Goal: Task Accomplishment & Management: Complete application form

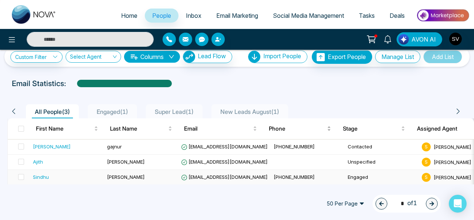
scroll to position [10, 0]
click at [396, 14] on span "Deals" at bounding box center [397, 15] width 15 height 7
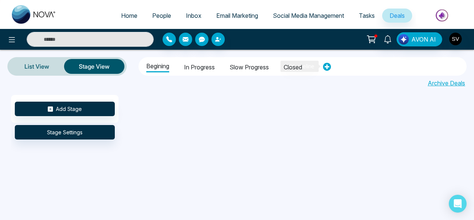
click at [330, 67] on icon at bounding box center [327, 67] width 8 height 8
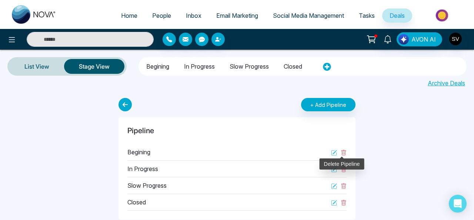
click at [344, 150] on icon at bounding box center [344, 153] width 5 height 6
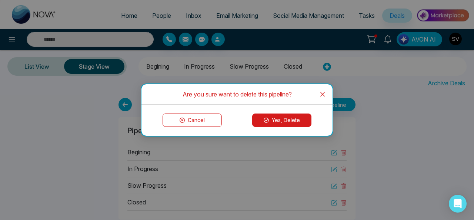
click at [285, 123] on button "Yes, Delete" at bounding box center [281, 119] width 59 height 13
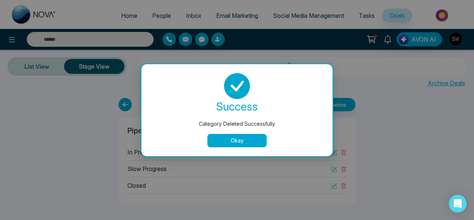
click at [221, 134] on button "Okay" at bounding box center [237, 140] width 59 height 13
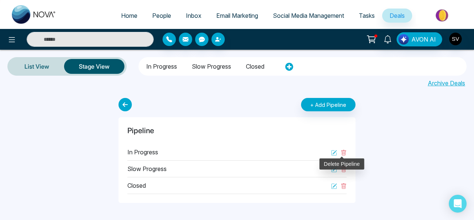
click at [345, 153] on icon at bounding box center [344, 153] width 6 height 6
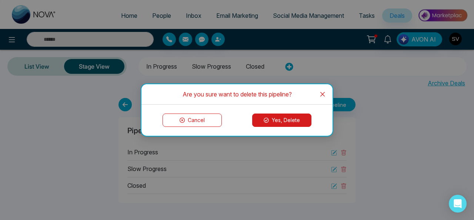
click at [297, 119] on button "Yes, Delete" at bounding box center [281, 119] width 59 height 13
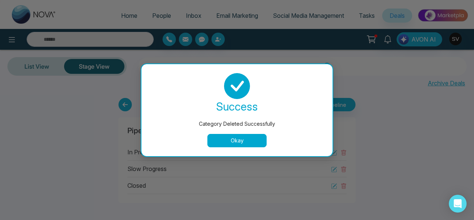
click at [258, 140] on button "Okay" at bounding box center [237, 140] width 59 height 13
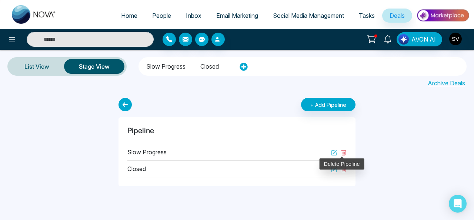
click at [344, 152] on icon at bounding box center [344, 153] width 6 height 6
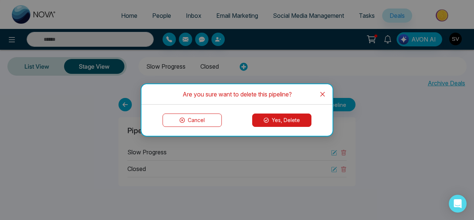
click at [296, 122] on button "Yes, Delete" at bounding box center [281, 119] width 59 height 13
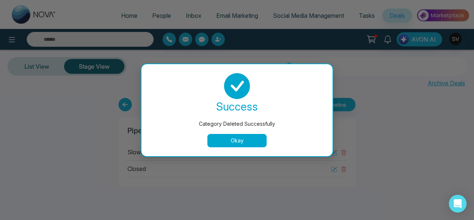
click at [243, 141] on button "Okay" at bounding box center [237, 140] width 59 height 13
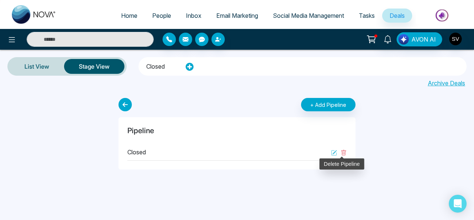
click at [344, 150] on icon at bounding box center [344, 153] width 6 height 6
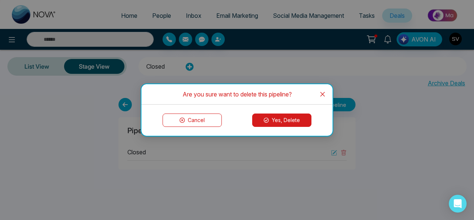
click at [302, 119] on button "Yes, Delete" at bounding box center [281, 119] width 59 height 13
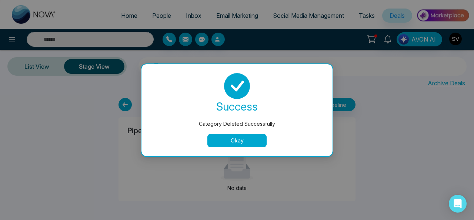
click at [230, 140] on button "Okay" at bounding box center [237, 140] width 59 height 13
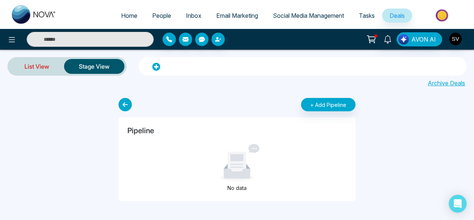
click at [39, 63] on link "List View" at bounding box center [37, 66] width 54 height 18
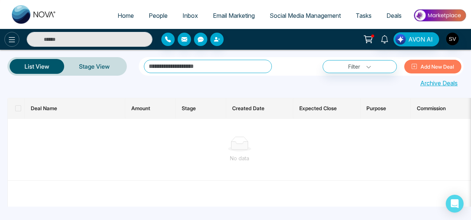
click at [10, 41] on icon at bounding box center [11, 39] width 9 height 9
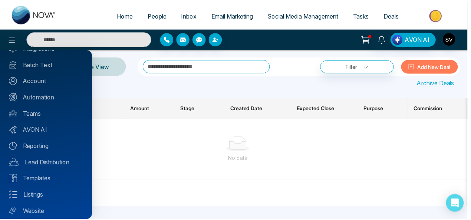
scroll to position [80, 0]
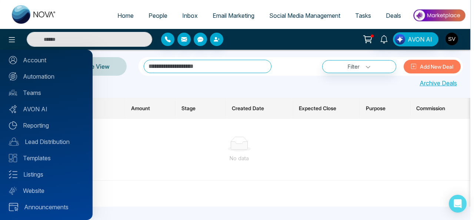
click at [177, 162] on div at bounding box center [237, 110] width 474 height 220
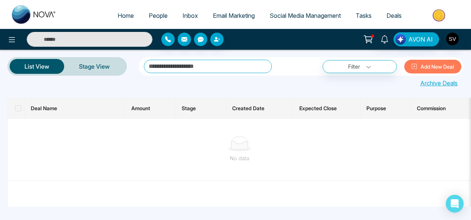
click at [437, 67] on button "Add New Deal" at bounding box center [432, 67] width 57 height 14
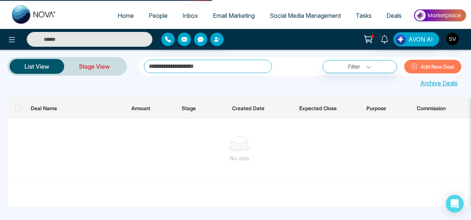
click at [103, 62] on link "Stage View" at bounding box center [94, 66] width 60 height 18
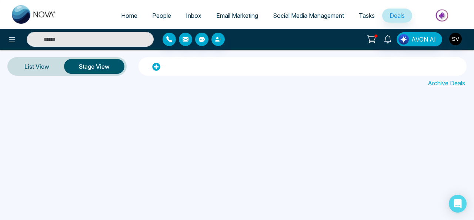
click at [381, 86] on div "Archive Deals" at bounding box center [237, 82] width 474 height 12
click at [436, 83] on link "Archive Deals" at bounding box center [446, 83] width 37 height 9
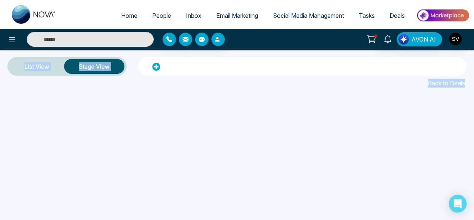
drag, startPoint x: 473, startPoint y: 44, endPoint x: 474, endPoint y: 120, distance: 76.0
click at [474, 120] on div "Home People Inbox Email Marketing Social Media Management Tasks Deals AVON AI L…" at bounding box center [237, 110] width 474 height 220
click at [303, 132] on div at bounding box center [248, 155] width 474 height 121
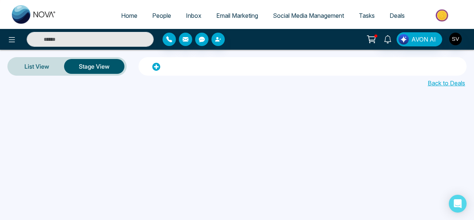
click at [453, 82] on link "Back to Deals" at bounding box center [446, 83] width 37 height 9
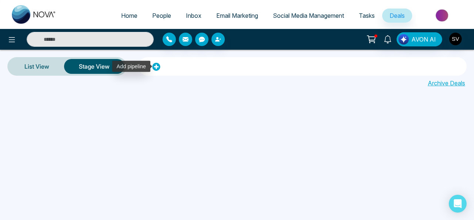
click at [158, 66] on icon at bounding box center [156, 67] width 8 height 8
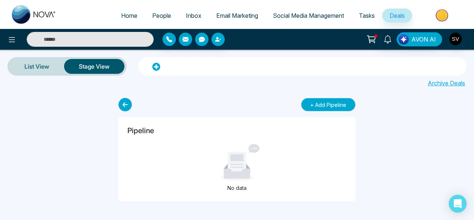
click at [319, 103] on button "+ Add Pipeline" at bounding box center [328, 104] width 54 height 13
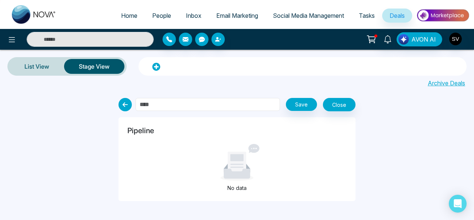
click at [223, 108] on input "text" at bounding box center [208, 104] width 145 height 13
type input "*"
type input "*********"
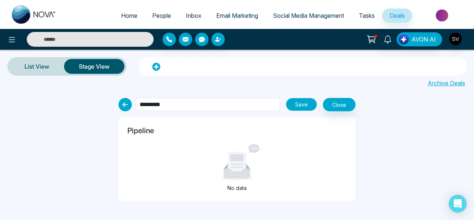
click at [302, 107] on button "Save" at bounding box center [301, 104] width 31 height 13
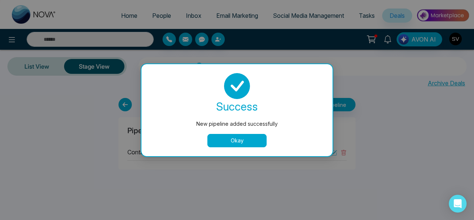
click at [248, 137] on button "Okay" at bounding box center [237, 140] width 59 height 13
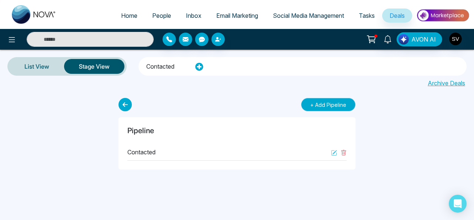
click at [345, 103] on button "+ Add Pipeline" at bounding box center [328, 104] width 54 height 13
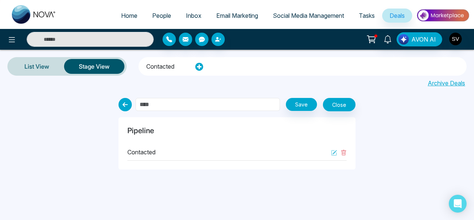
click at [188, 107] on input "text" at bounding box center [208, 104] width 145 height 13
type input "**********"
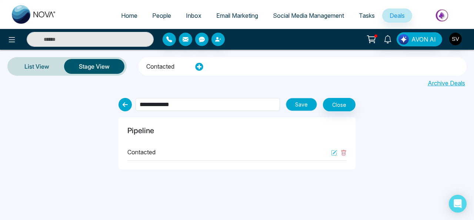
click at [295, 104] on button "Save" at bounding box center [301, 104] width 31 height 13
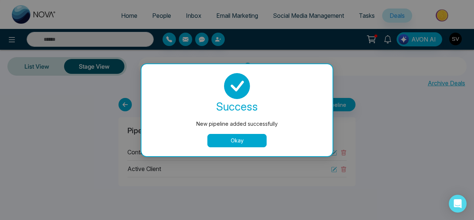
click at [233, 139] on button "Okay" at bounding box center [237, 140] width 59 height 13
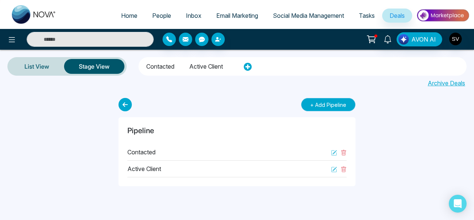
drag, startPoint x: 346, startPoint y: 105, endPoint x: 332, endPoint y: 107, distance: 14.3
click at [346, 105] on button "+ Add Pipeline" at bounding box center [328, 104] width 54 height 13
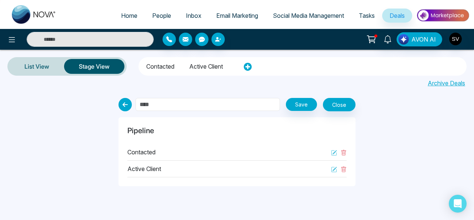
click at [155, 106] on input "text" at bounding box center [208, 104] width 145 height 13
type input "**********"
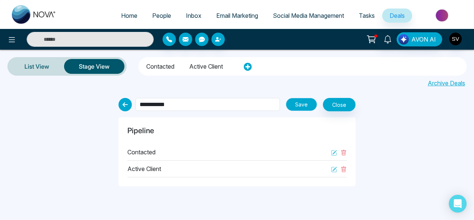
click at [294, 105] on button "Save" at bounding box center [301, 104] width 31 height 13
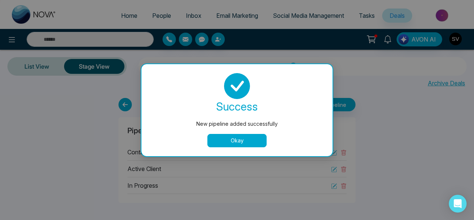
click at [257, 140] on button "Okay" at bounding box center [237, 140] width 59 height 13
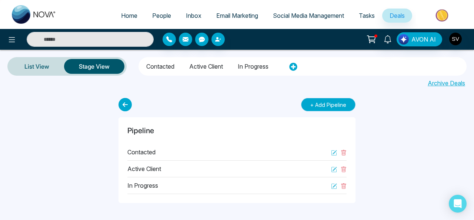
click at [334, 105] on button "+ Add Pipeline" at bounding box center [328, 104] width 54 height 13
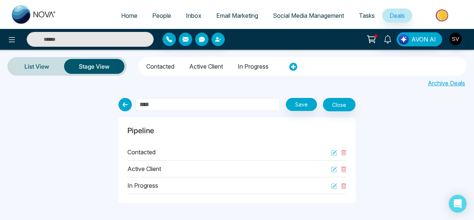
click at [240, 106] on input "text" at bounding box center [208, 104] width 145 height 13
type input "******"
click at [301, 102] on button "Save" at bounding box center [301, 104] width 31 height 13
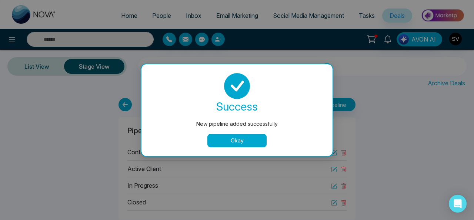
click at [259, 137] on button "Okay" at bounding box center [237, 140] width 59 height 13
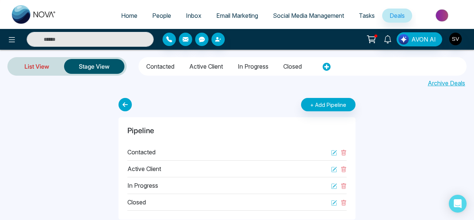
click at [38, 67] on link "List View" at bounding box center [37, 66] width 54 height 18
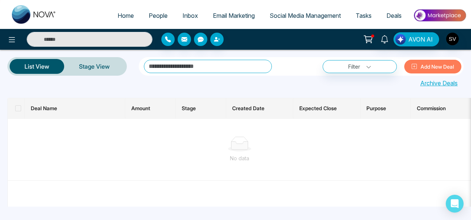
click at [441, 67] on button "Add New Deal" at bounding box center [432, 67] width 57 height 14
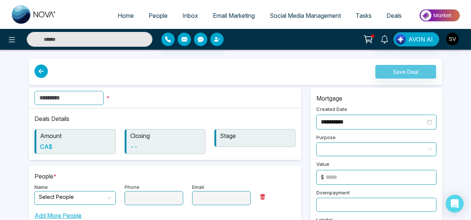
click at [63, 100] on input "text" at bounding box center [68, 98] width 69 height 14
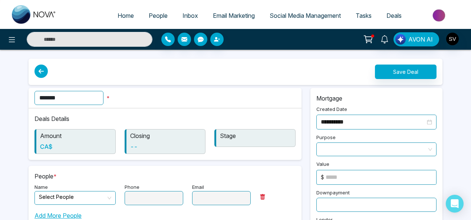
type input "*******"
click at [130, 146] on h6 "--" at bounding box center [166, 146] width 72 height 7
click at [136, 146] on h6 "--" at bounding box center [166, 146] width 72 height 7
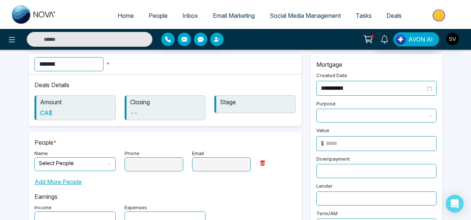
click at [377, 114] on span at bounding box center [376, 115] width 111 height 13
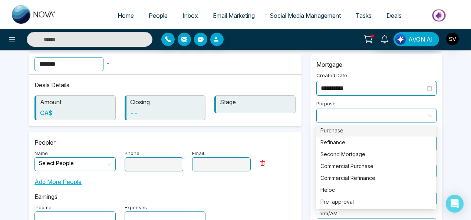
click at [347, 131] on div "Purchase" at bounding box center [375, 130] width 111 height 8
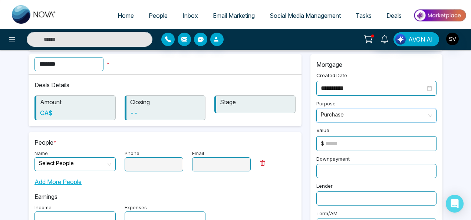
click at [348, 140] on input at bounding box center [380, 143] width 110 height 14
type input "*****"
click at [345, 170] on input "text" at bounding box center [376, 171] width 120 height 14
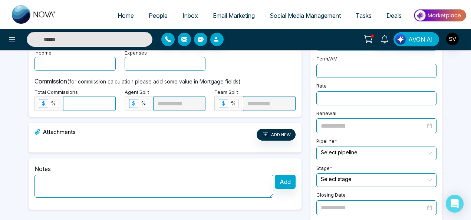
scroll to position [195, 0]
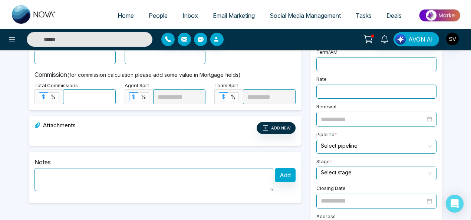
type input "*****"
click at [343, 140] on input "search" at bounding box center [374, 145] width 106 height 11
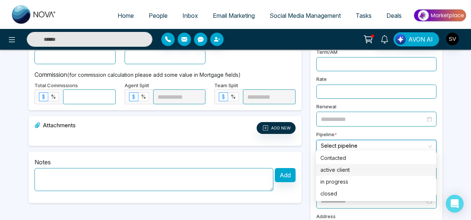
click at [336, 170] on div "active client" at bounding box center [375, 170] width 111 height 8
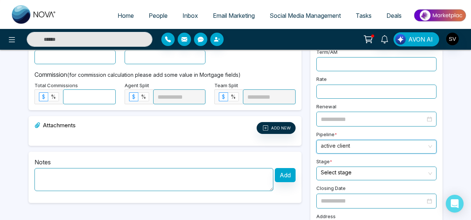
click at [373, 167] on input "search" at bounding box center [374, 172] width 106 height 11
click at [445, 135] on div "**********" at bounding box center [376, 71] width 141 height 357
click at [429, 167] on div "Select stage" at bounding box center [376, 173] width 120 height 14
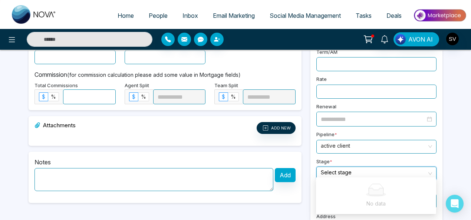
click at [469, 141] on div "**********" at bounding box center [235, 32] width 471 height 454
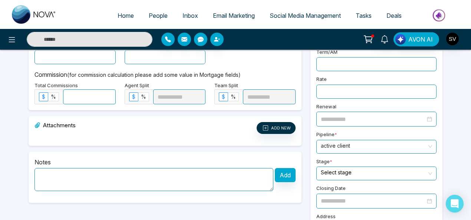
click at [354, 167] on input "search" at bounding box center [374, 172] width 106 height 11
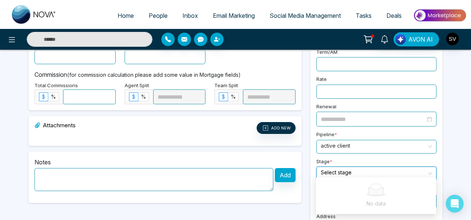
click at [454, 142] on div "**********" at bounding box center [235, 32] width 471 height 454
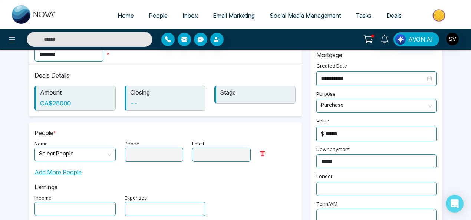
scroll to position [42, 0]
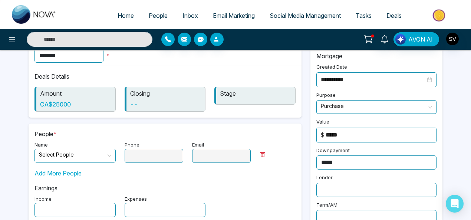
click at [54, 153] on input "search" at bounding box center [72, 154] width 67 height 11
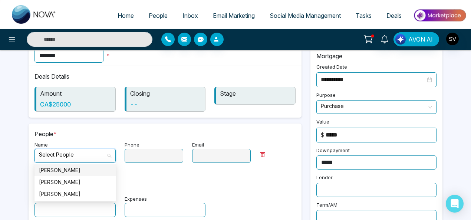
click at [55, 170] on div "[PERSON_NAME]" at bounding box center [75, 170] width 72 height 8
type input "**********"
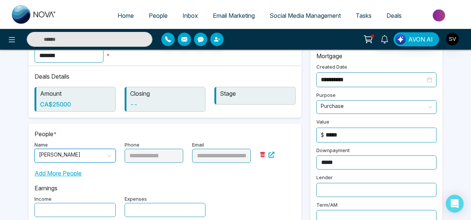
scroll to position [86, 0]
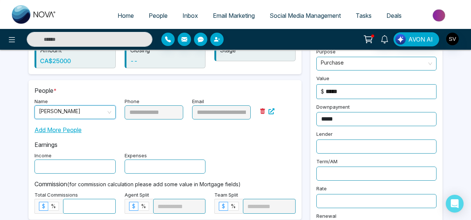
click at [66, 163] on input "text" at bounding box center [74, 166] width 81 height 14
type input "*****"
click at [138, 166] on input "text" at bounding box center [165, 166] width 81 height 14
type input "*****"
click at [95, 206] on input at bounding box center [89, 206] width 52 height 14
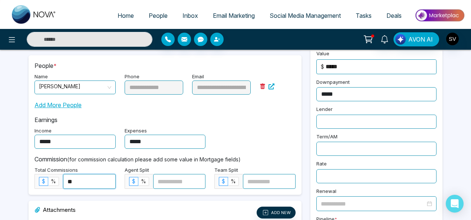
scroll to position [136, 0]
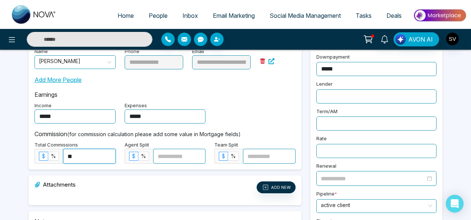
type input "**"
click at [167, 152] on input at bounding box center [179, 156] width 52 height 14
type input "**"
click at [259, 154] on input at bounding box center [269, 156] width 52 height 14
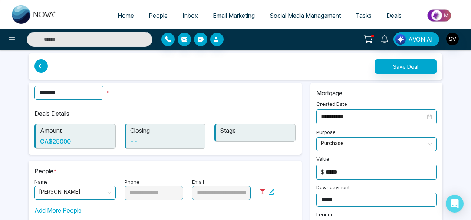
scroll to position [0, 0]
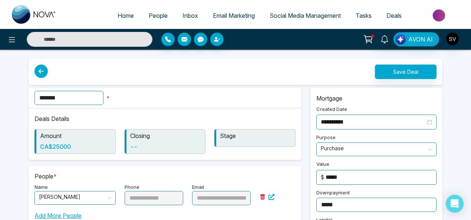
type input "*"
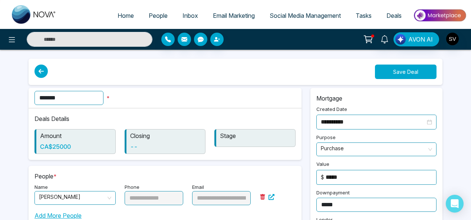
click at [413, 76] on button "Save Deal" at bounding box center [406, 71] width 62 height 14
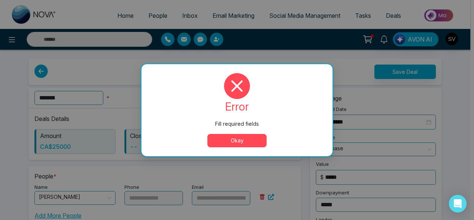
click at [241, 141] on button "Okay" at bounding box center [237, 140] width 59 height 13
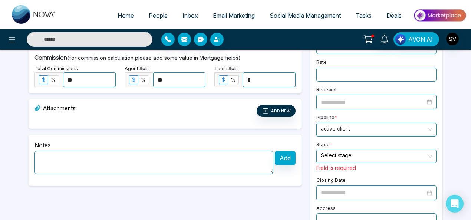
scroll to position [219, 0]
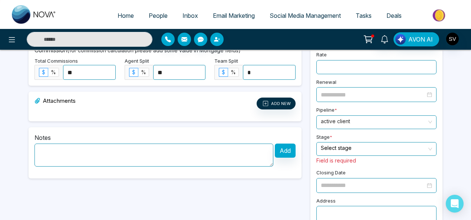
click at [360, 142] on input "search" at bounding box center [374, 147] width 106 height 11
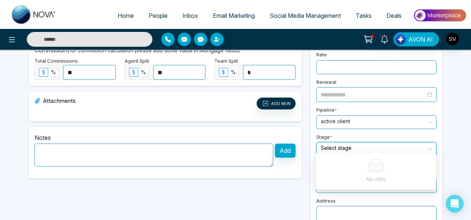
click at [358, 142] on input "search" at bounding box center [374, 147] width 106 height 11
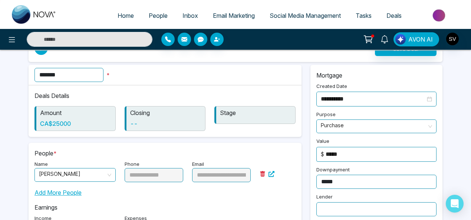
scroll to position [0, 0]
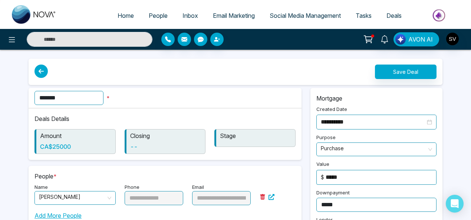
click at [145, 148] on h6 "--" at bounding box center [166, 146] width 72 height 7
click at [136, 145] on h6 "--" at bounding box center [166, 146] width 72 height 7
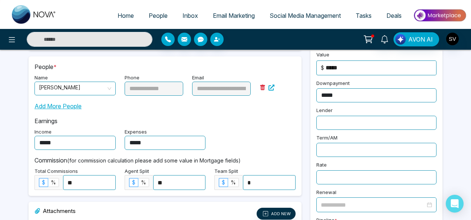
scroll to position [218, 0]
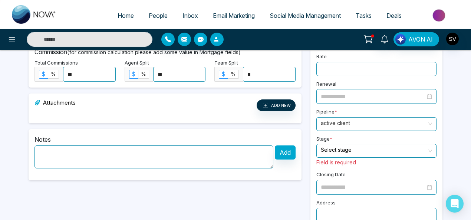
click at [356, 148] on input "search" at bounding box center [374, 149] width 106 height 11
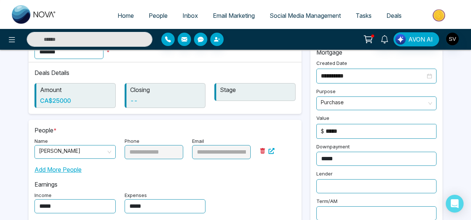
scroll to position [0, 0]
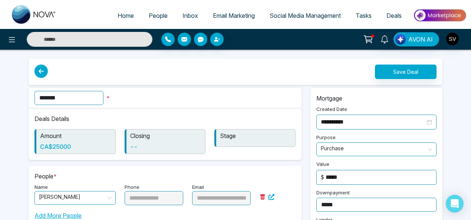
click at [43, 68] on icon at bounding box center [40, 70] width 13 height 13
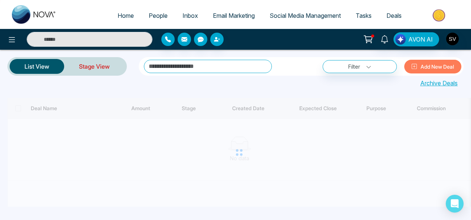
click at [104, 65] on link "Stage View" at bounding box center [94, 66] width 60 height 18
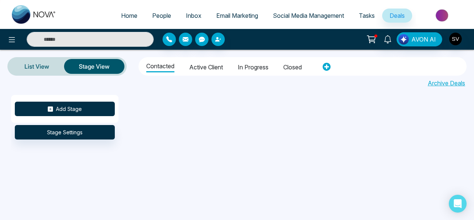
click at [70, 107] on button "Add Stage" at bounding box center [65, 109] width 100 height 14
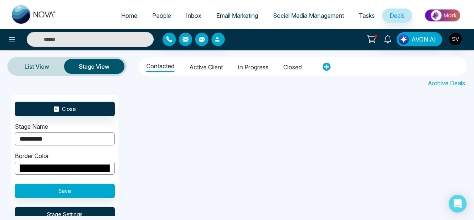
type input "**********"
click at [74, 186] on button "Save" at bounding box center [65, 190] width 100 height 14
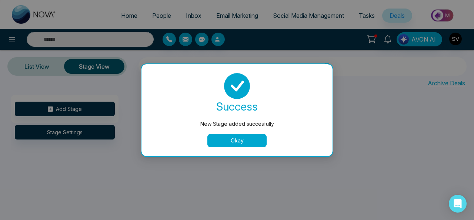
click at [239, 136] on button "Okay" at bounding box center [237, 140] width 59 height 13
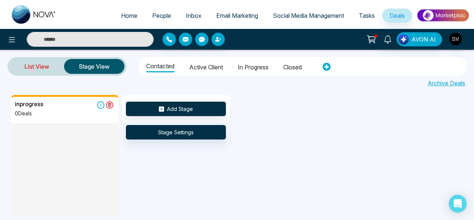
click at [40, 67] on link "List View" at bounding box center [37, 66] width 54 height 18
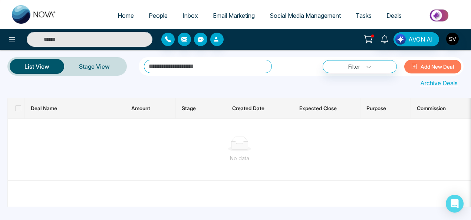
click at [422, 63] on button "Add New Deal" at bounding box center [432, 67] width 57 height 14
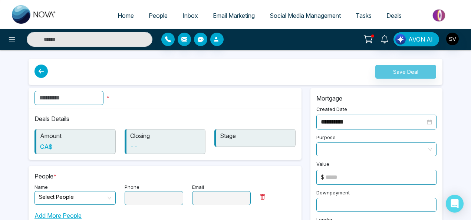
click at [89, 95] on input "text" at bounding box center [68, 98] width 69 height 14
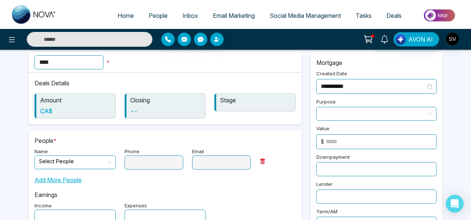
scroll to position [82, 0]
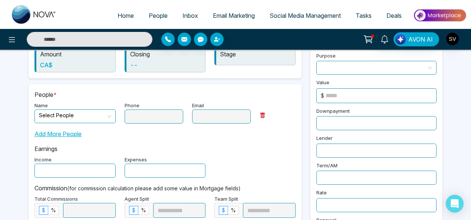
type input "****"
click at [88, 115] on input "search" at bounding box center [72, 115] width 67 height 11
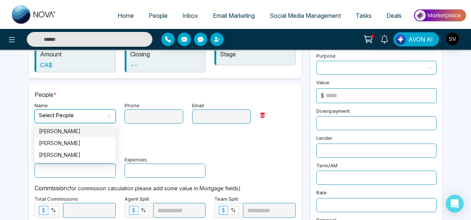
click at [84, 129] on div "[PERSON_NAME]" at bounding box center [75, 131] width 72 height 8
type input "**********"
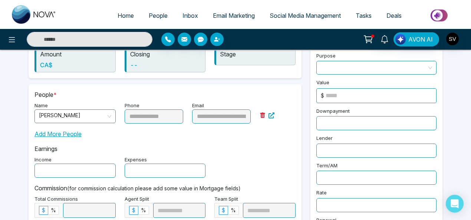
click at [73, 165] on input "text" at bounding box center [74, 170] width 81 height 14
type input "******"
click at [147, 172] on input "text" at bounding box center [165, 170] width 81 height 14
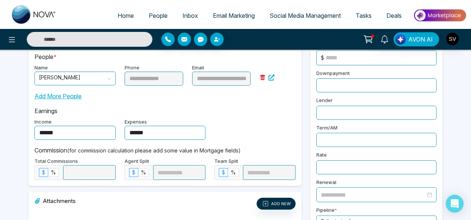
scroll to position [127, 0]
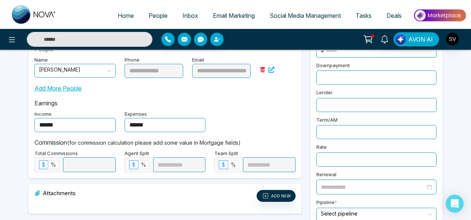
type input "******"
click at [49, 160] on label "%" at bounding box center [53, 164] width 11 height 9
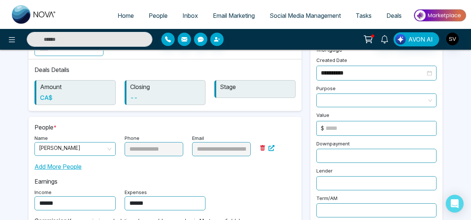
scroll to position [19, 0]
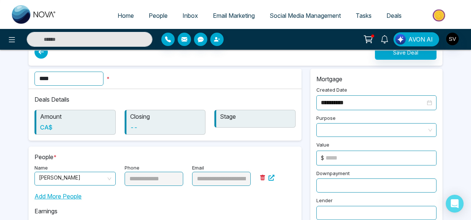
click at [382, 126] on span at bounding box center [376, 129] width 111 height 13
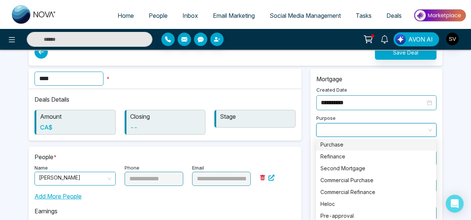
click at [358, 141] on div "Purchase" at bounding box center [375, 144] width 111 height 8
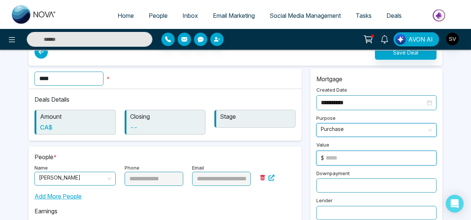
click at [371, 151] on input at bounding box center [380, 158] width 110 height 14
type input "*"
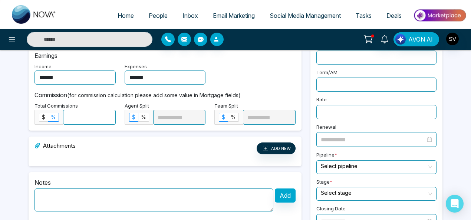
scroll to position [178, 0]
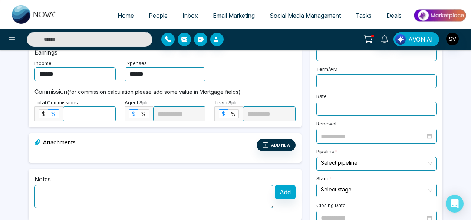
type input "*****"
click at [376, 157] on input "search" at bounding box center [374, 162] width 106 height 11
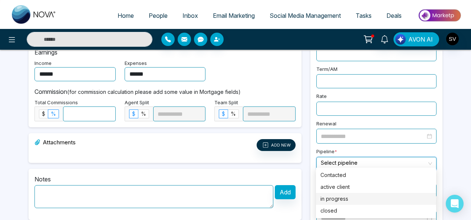
click at [344, 199] on div "in progress" at bounding box center [375, 199] width 111 height 8
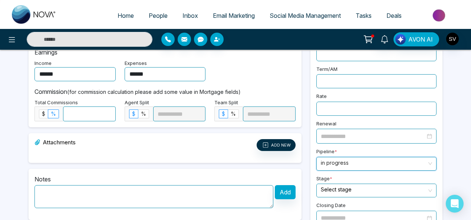
scroll to position [228, 0]
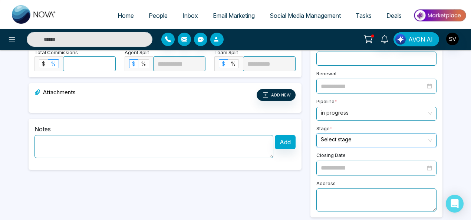
click at [346, 136] on input "search" at bounding box center [374, 139] width 106 height 11
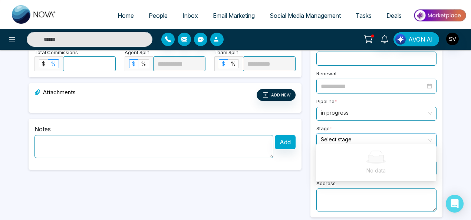
click at [367, 134] on input "search" at bounding box center [374, 139] width 106 height 11
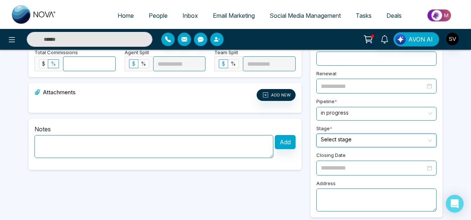
click at [367, 134] on input "search" at bounding box center [374, 139] width 106 height 11
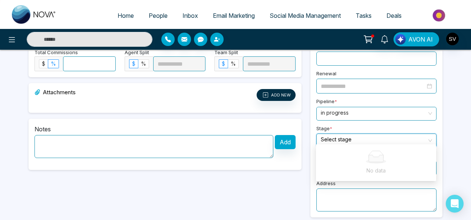
click at [365, 134] on input "search" at bounding box center [374, 139] width 106 height 11
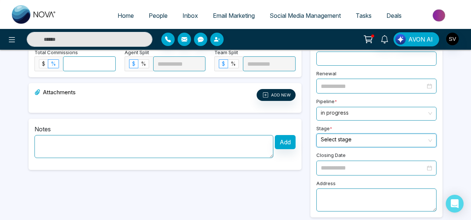
click at [377, 163] on input at bounding box center [373, 167] width 105 height 9
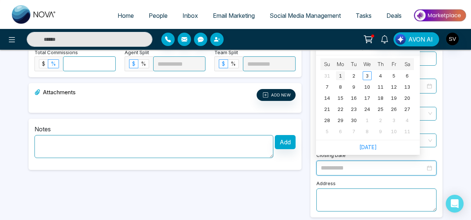
type input "**********"
click at [338, 73] on div "1" at bounding box center [340, 75] width 9 height 9
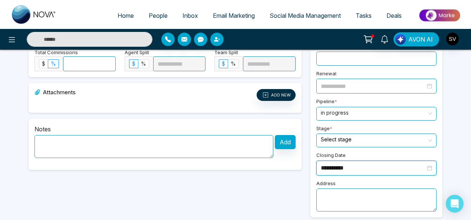
click at [358, 135] on input "search" at bounding box center [374, 139] width 106 height 11
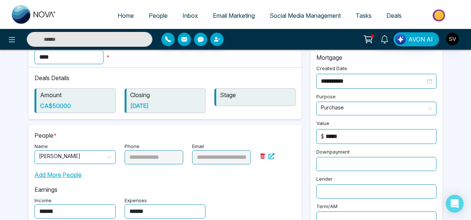
scroll to position [0, 0]
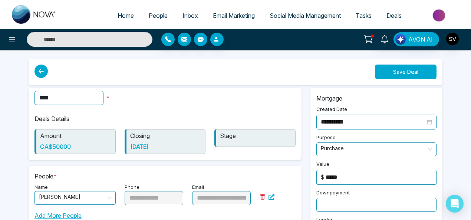
click at [411, 71] on button "Save Deal" at bounding box center [406, 71] width 62 height 14
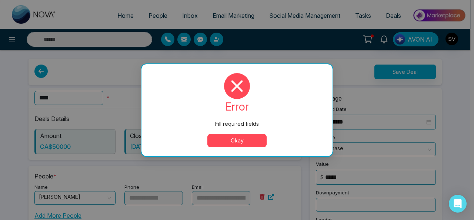
click at [234, 137] on button "Okay" at bounding box center [237, 140] width 59 height 13
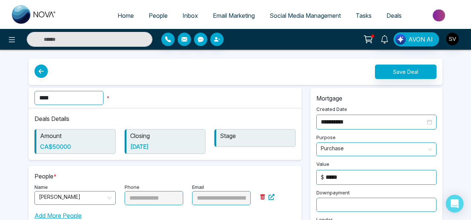
click at [243, 143] on div "Stage" at bounding box center [254, 138] width 81 height 18
click at [245, 140] on div "Stage" at bounding box center [254, 138] width 81 height 18
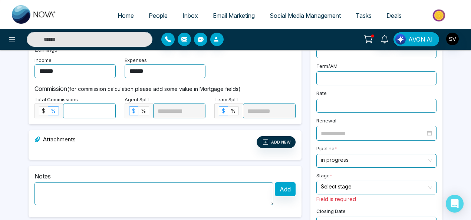
scroll to position [219, 0]
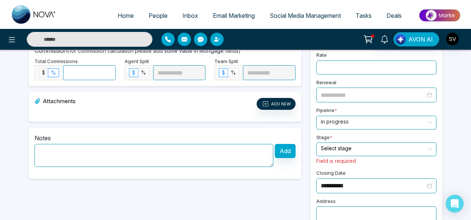
click at [348, 145] on input "search" at bounding box center [374, 148] width 106 height 11
click at [348, 146] on input "search" at bounding box center [374, 148] width 106 height 11
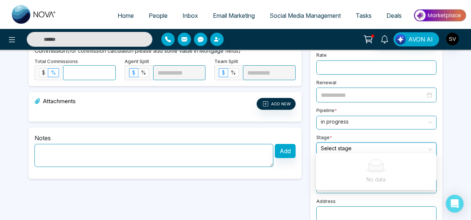
click at [409, 146] on input "search" at bounding box center [374, 148] width 106 height 11
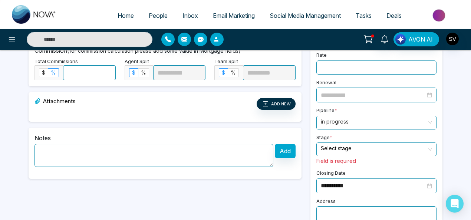
click at [340, 157] on small "Field is required" at bounding box center [336, 160] width 40 height 6
click at [428, 144] on div "Select stage" at bounding box center [376, 149] width 120 height 14
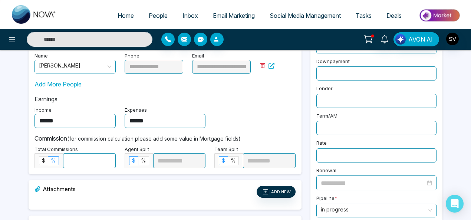
scroll to position [128, 0]
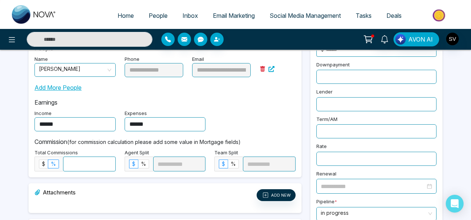
click at [430, 182] on div at bounding box center [376, 186] width 111 height 9
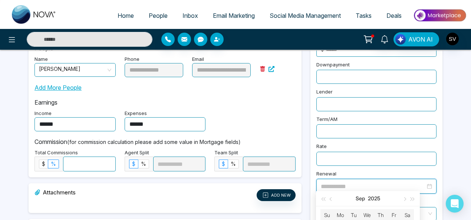
click at [447, 146] on div "**********" at bounding box center [235, 103] width 471 height 463
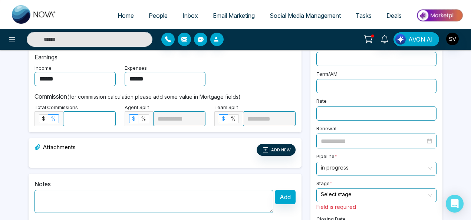
scroll to position [179, 0]
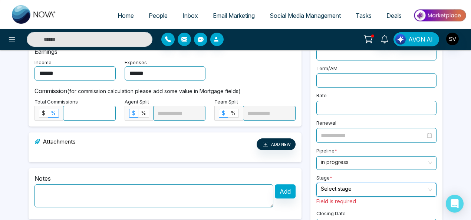
click at [351, 188] on input "search" at bounding box center [374, 188] width 106 height 11
